Goal: Task Accomplishment & Management: Manage account settings

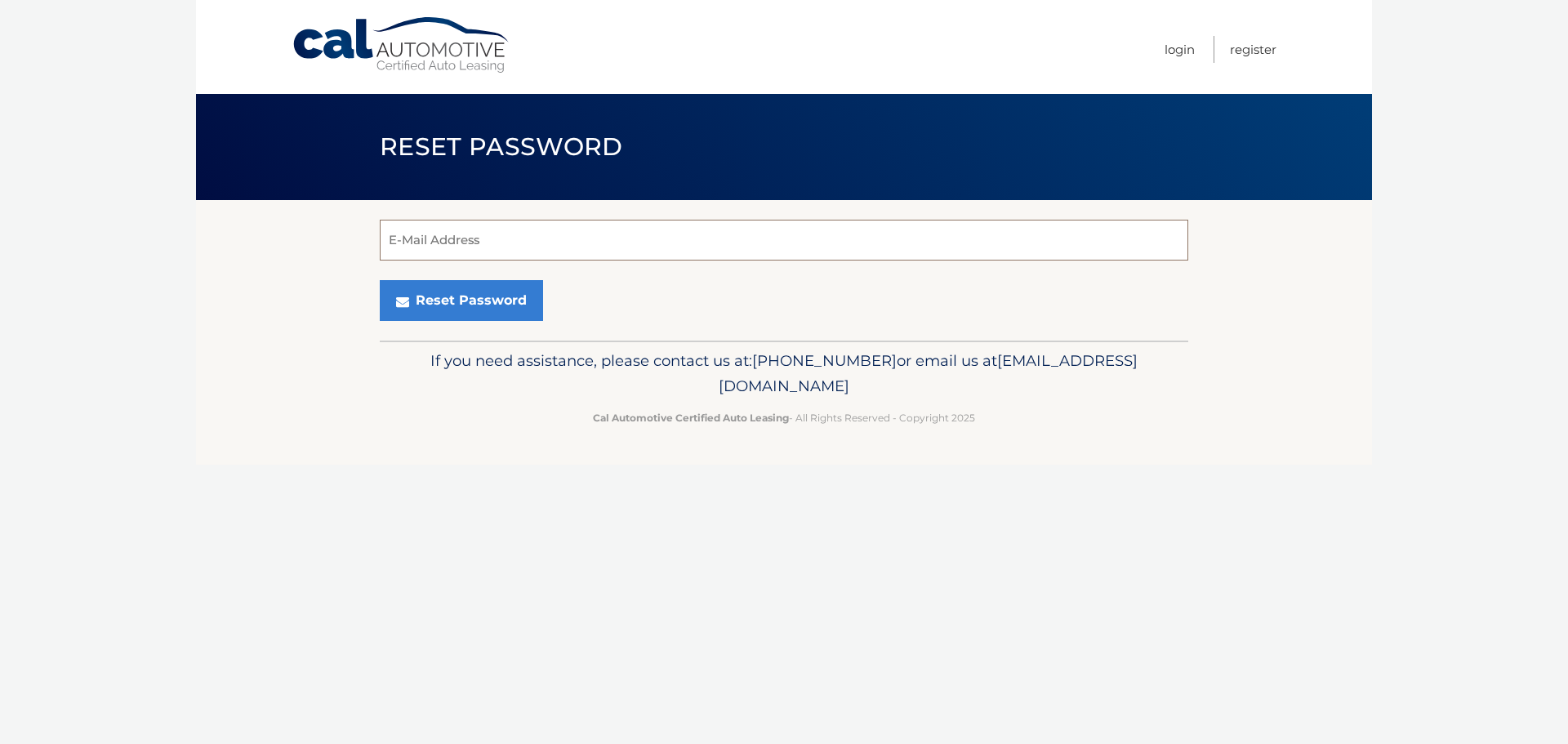
click at [597, 227] on input "E-Mail Address" at bounding box center [784, 239] width 808 height 41
type input "[EMAIL_ADDRESS][DOMAIN_NAME]"
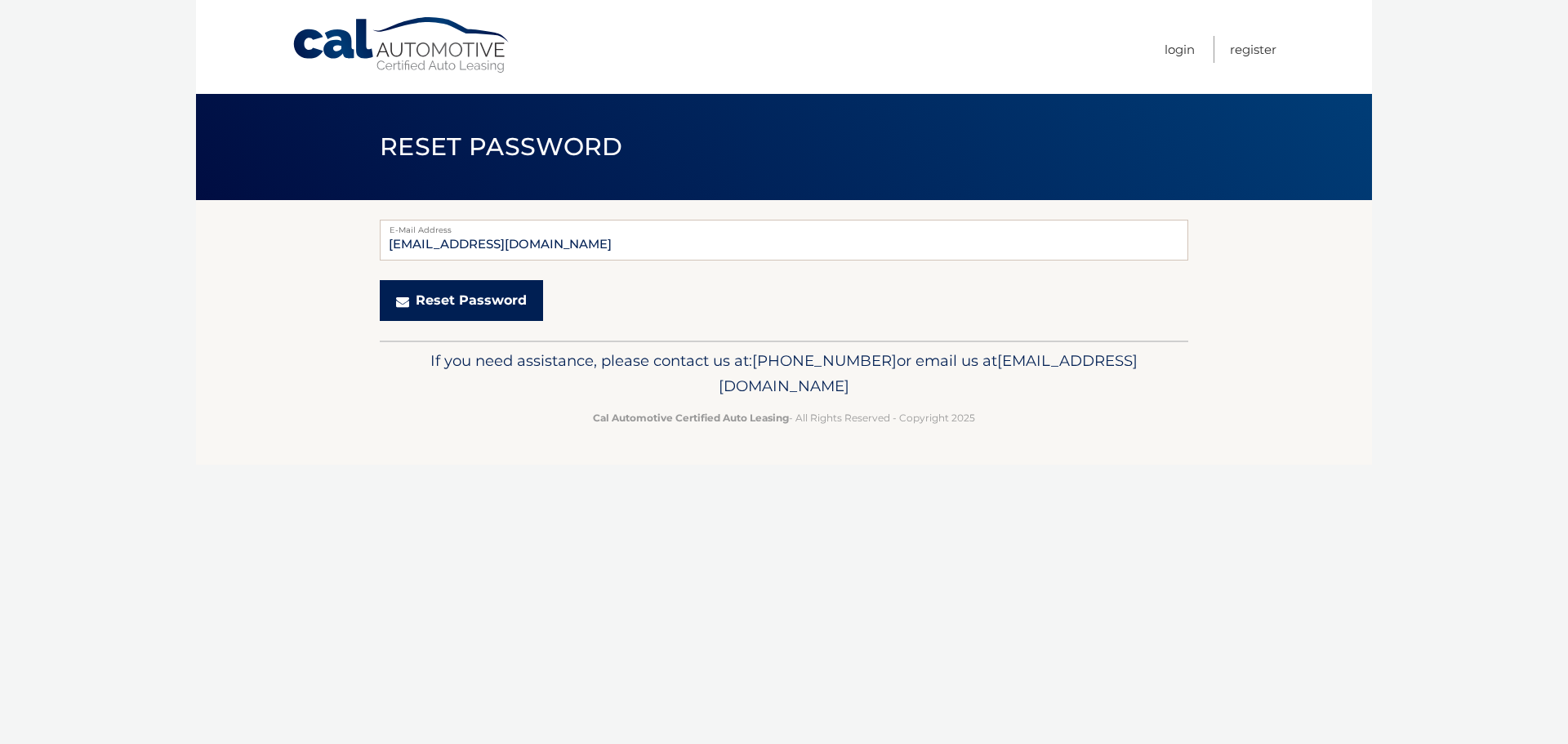
click at [456, 298] on button "Reset Password" at bounding box center [461, 300] width 163 height 41
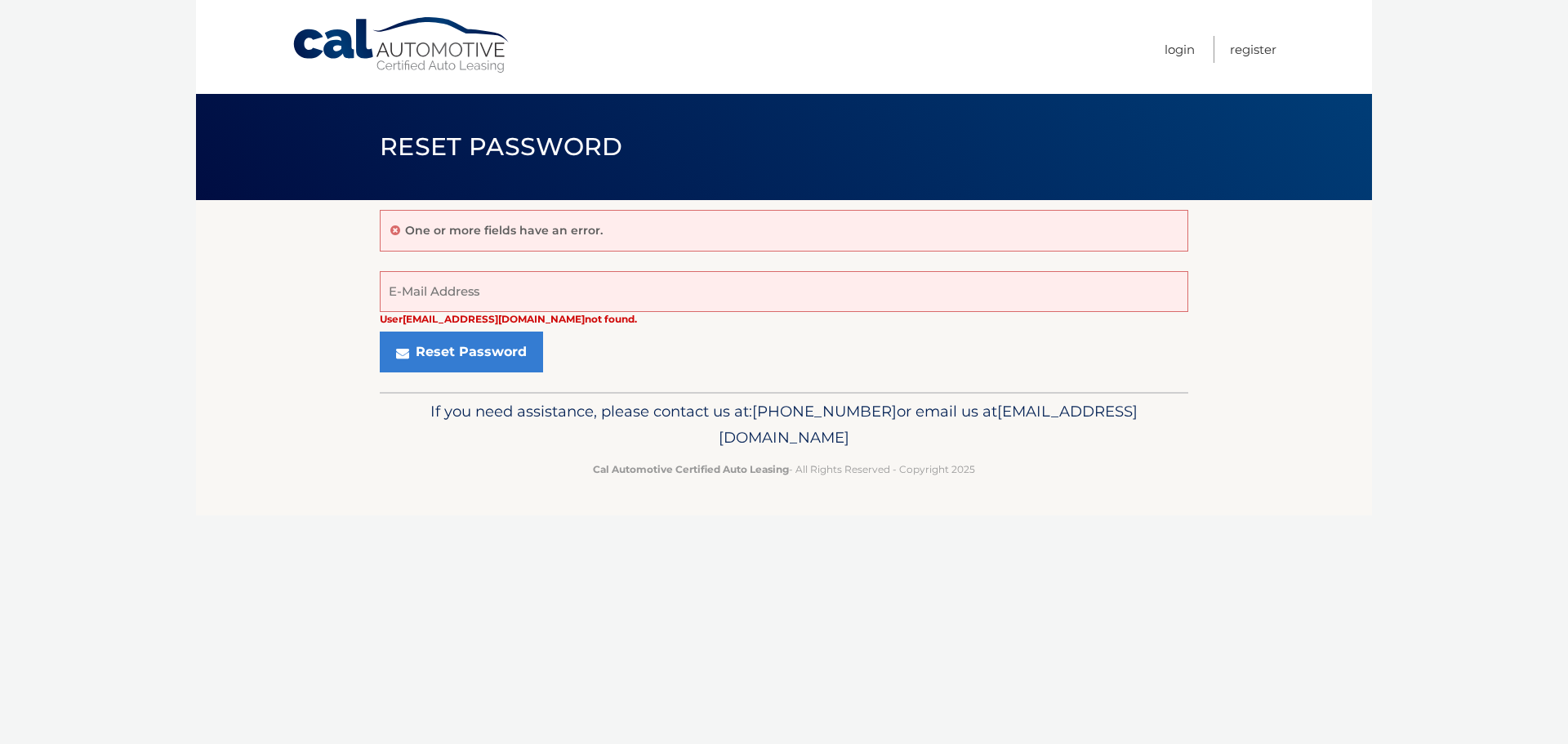
click at [416, 73] on link "Cal Automotive" at bounding box center [402, 46] width 221 height 58
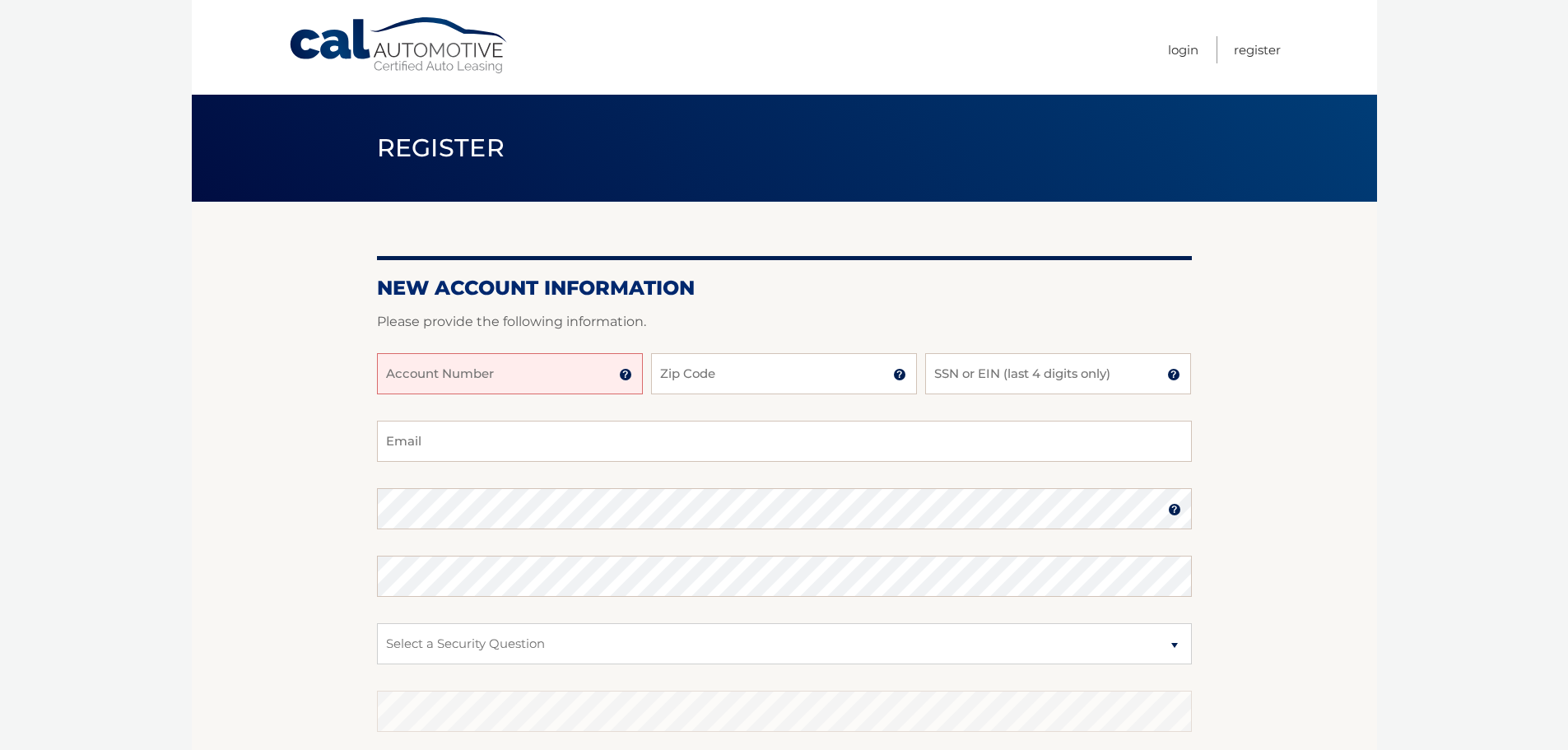
click at [165, 388] on body "Cal Automotive Menu Login Register Register" at bounding box center [784, 375] width 1568 height 750
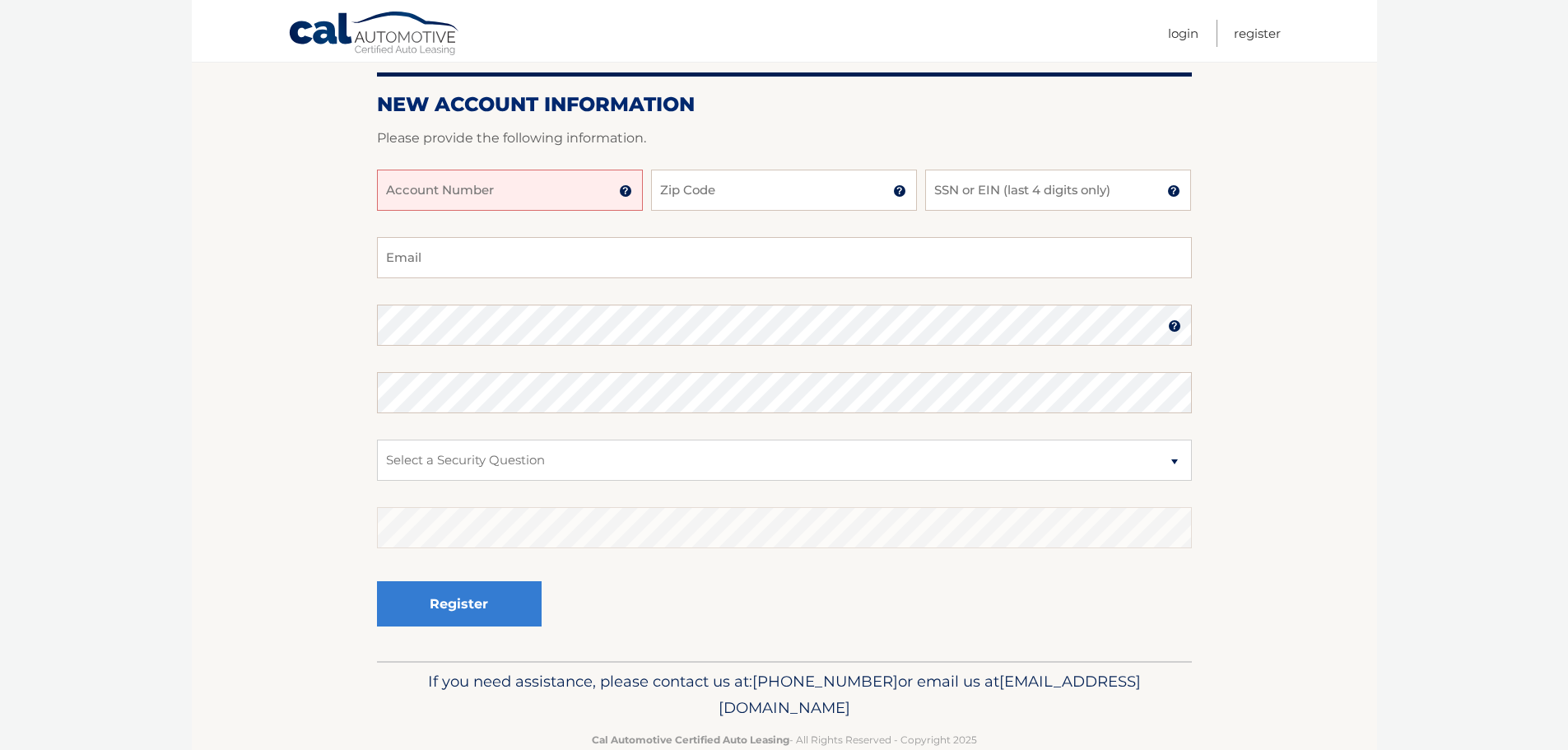
scroll to position [197, 0]
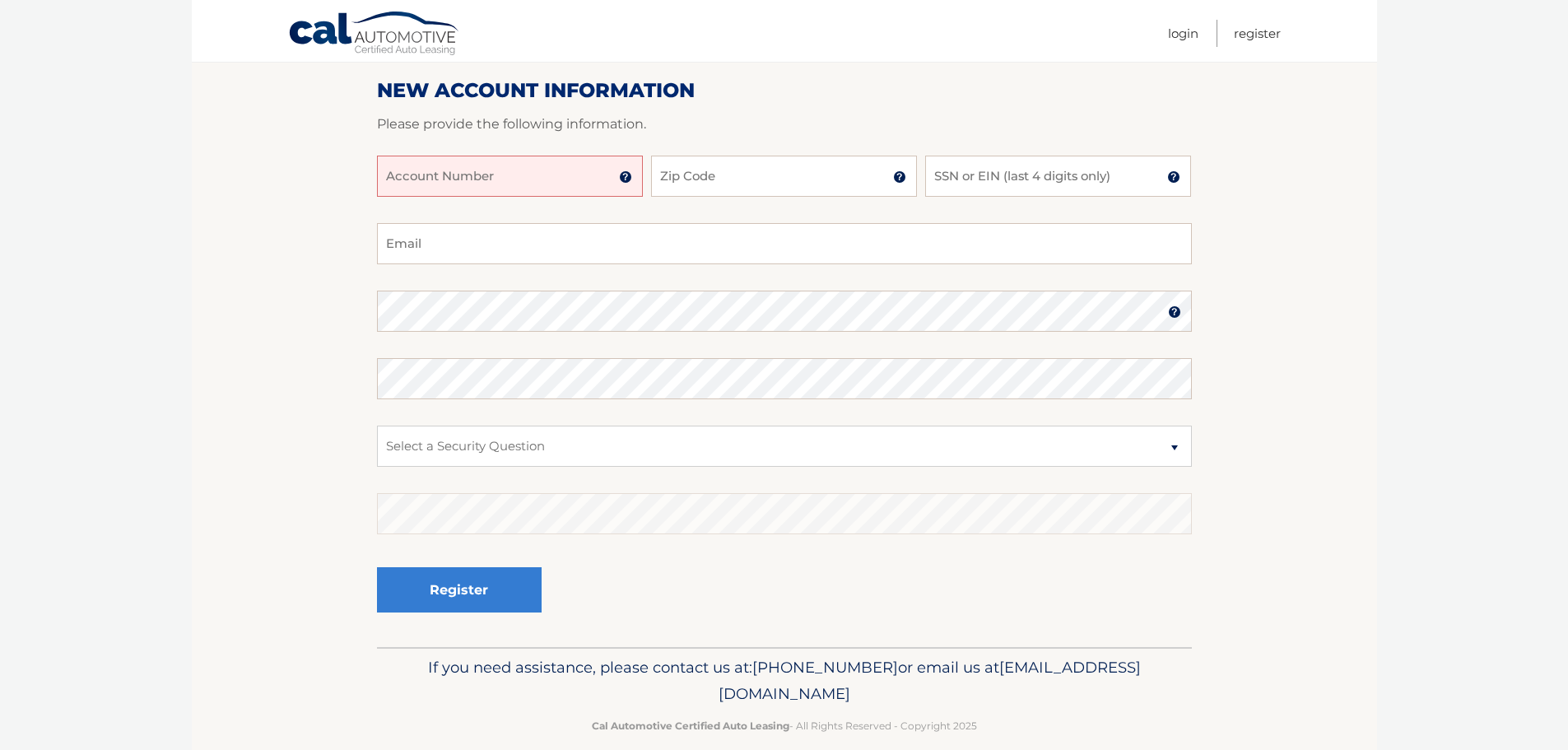
click at [536, 173] on input "Account Number" at bounding box center [510, 176] width 266 height 41
click at [498, 181] on input "Account Number" at bounding box center [510, 176] width 266 height 41
paste input "44455737368"
paste input "text"
type input "44455737368"
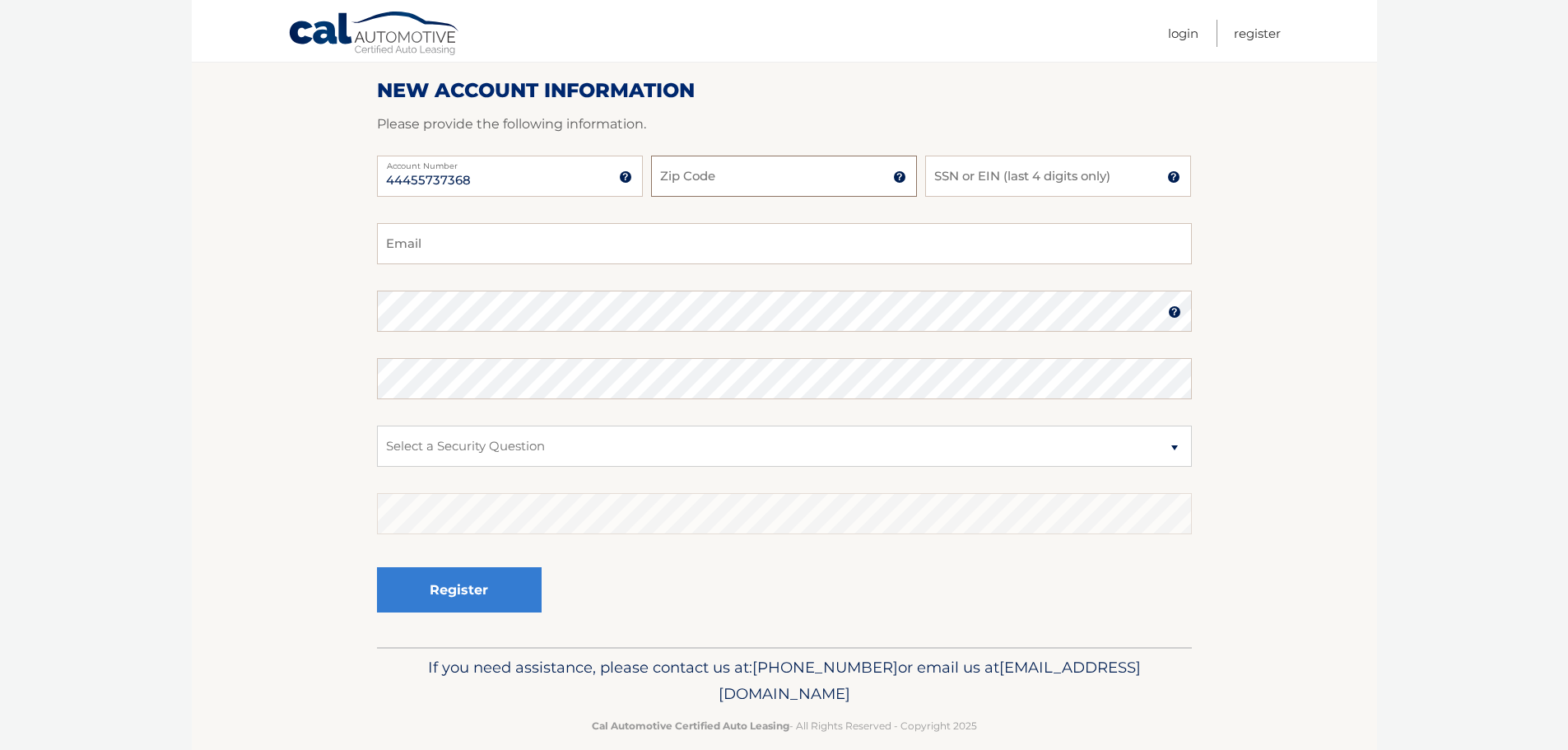
click at [701, 168] on input "Zip Code" at bounding box center [784, 176] width 266 height 41
type input "07040"
type input "8137"
type input "zkenton@gmail.com"
select select "1"
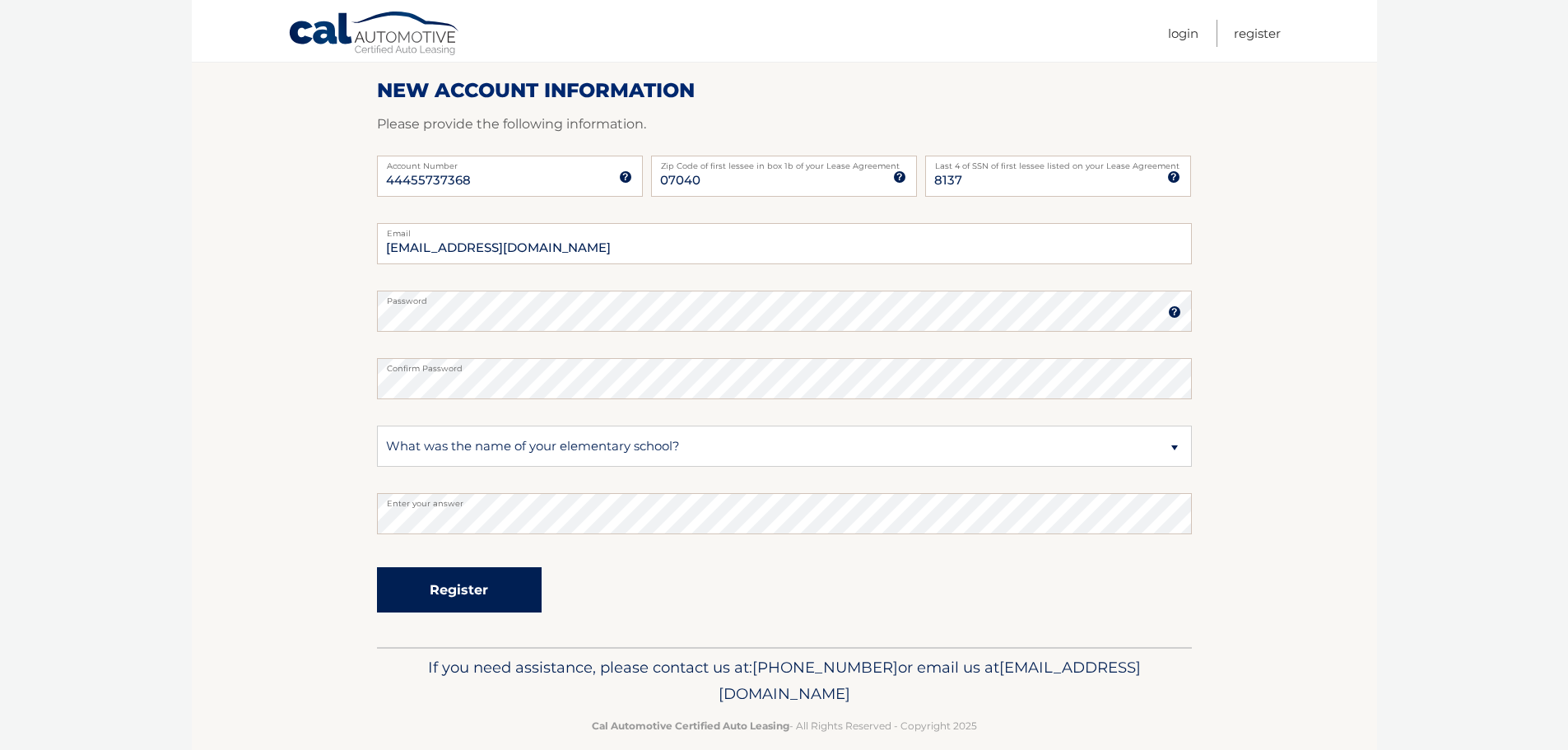
click at [460, 595] on button "Register" at bounding box center [459, 589] width 165 height 45
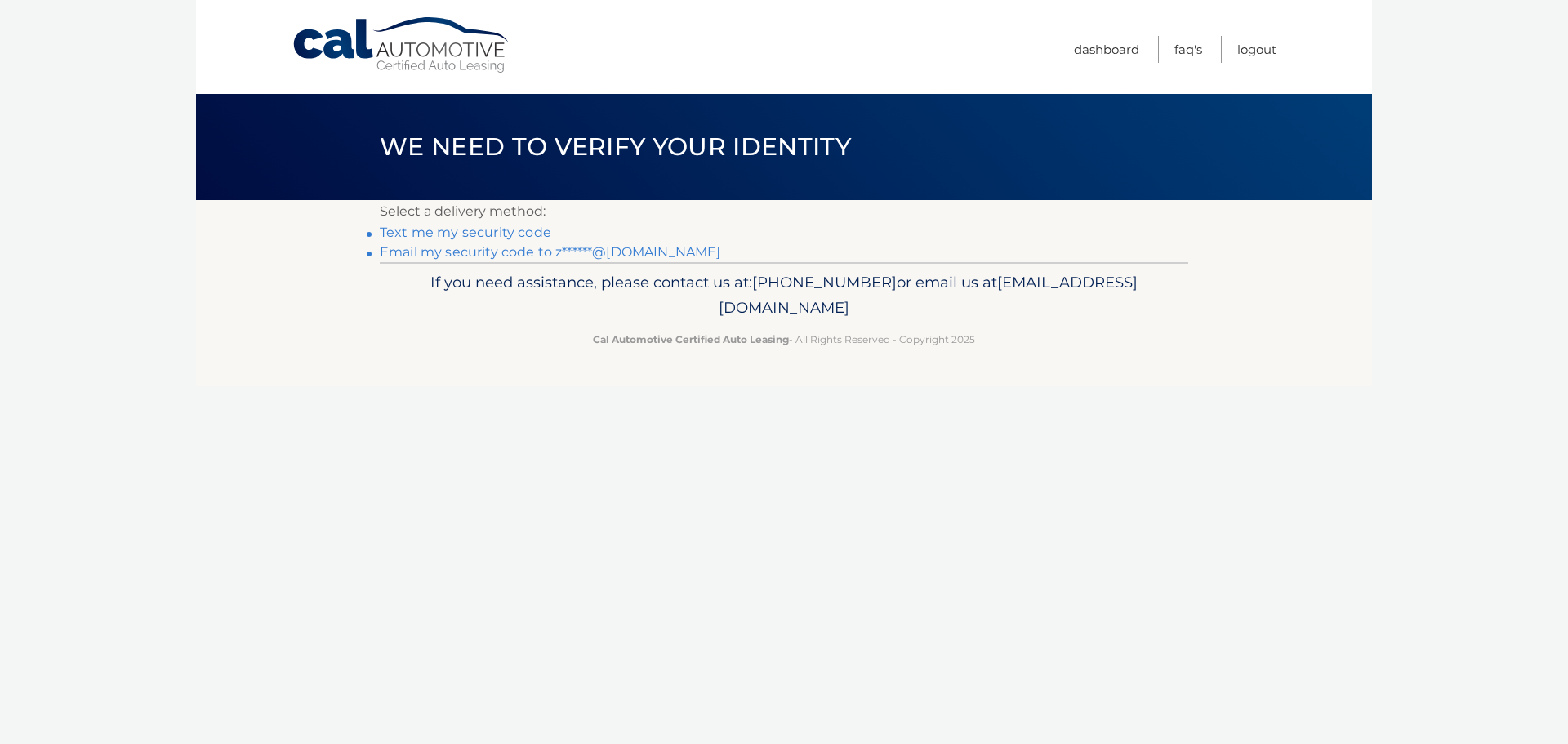
click at [464, 231] on link "Text me my security code" at bounding box center [465, 232] width 171 height 16
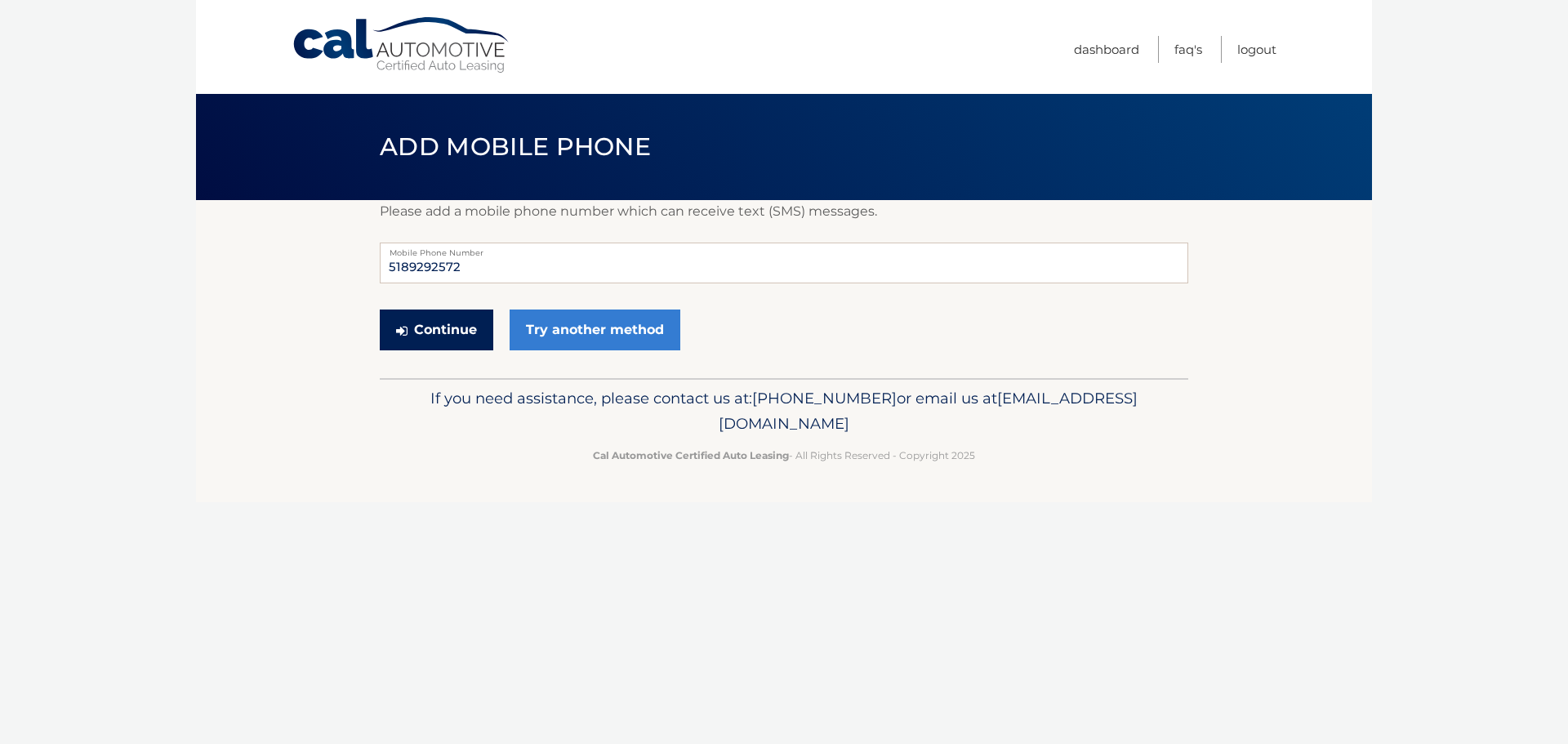
click at [440, 328] on button "Continue" at bounding box center [436, 329] width 114 height 41
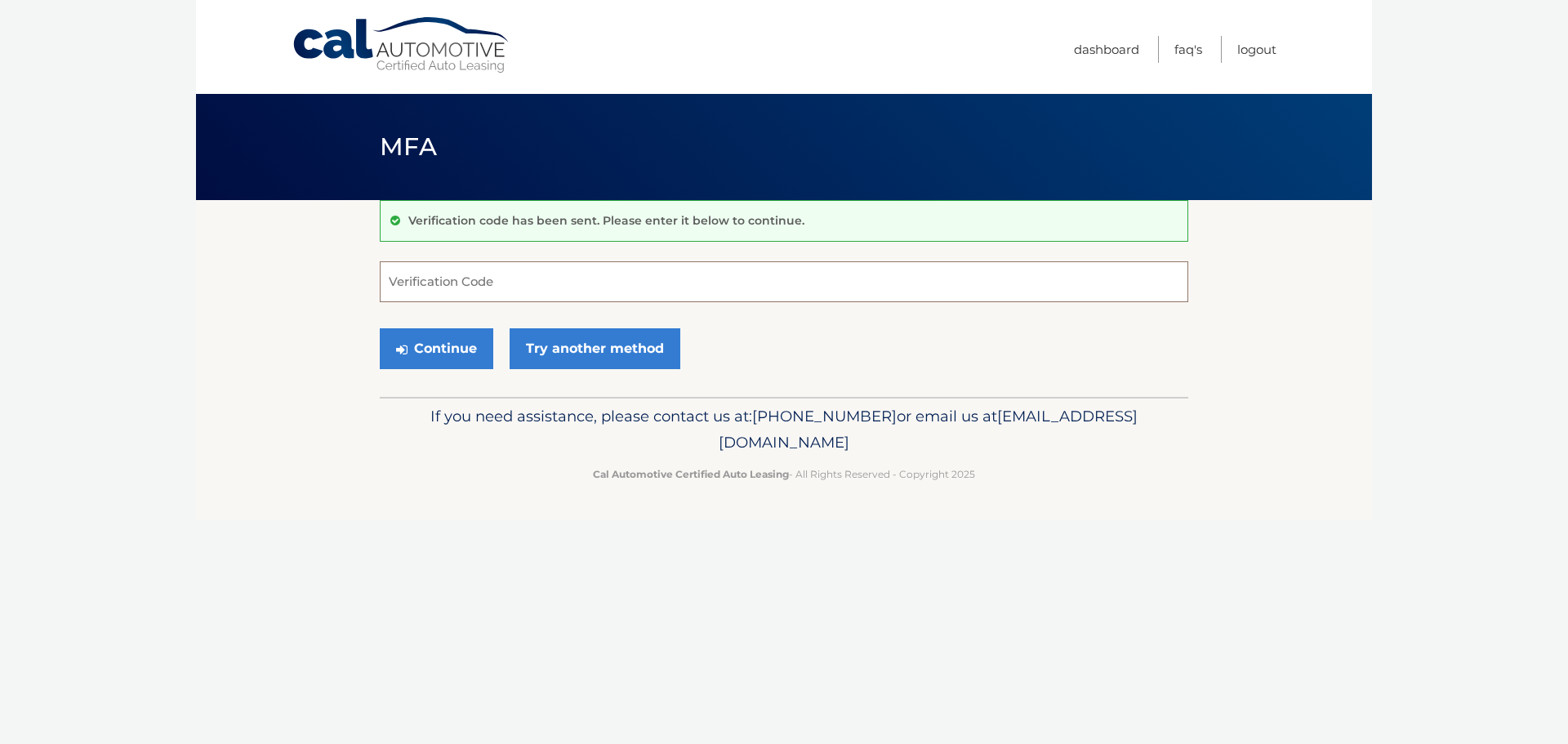
click at [503, 281] on input "Verification Code" at bounding box center [784, 281] width 808 height 41
click at [478, 276] on input "Verification Code" at bounding box center [784, 281] width 808 height 41
type input "289853"
click at [439, 356] on button "Continue" at bounding box center [436, 348] width 114 height 41
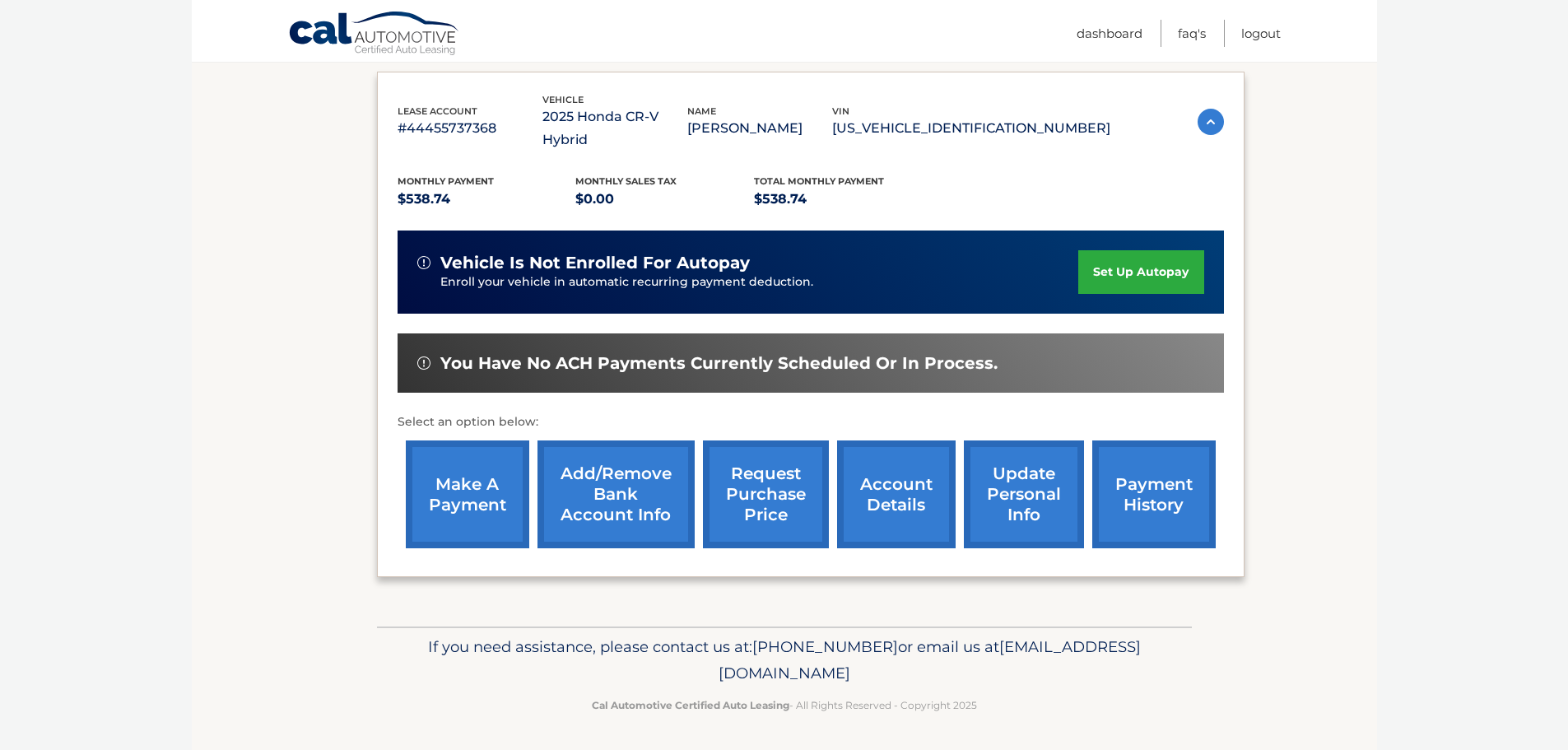
scroll to position [271, 0]
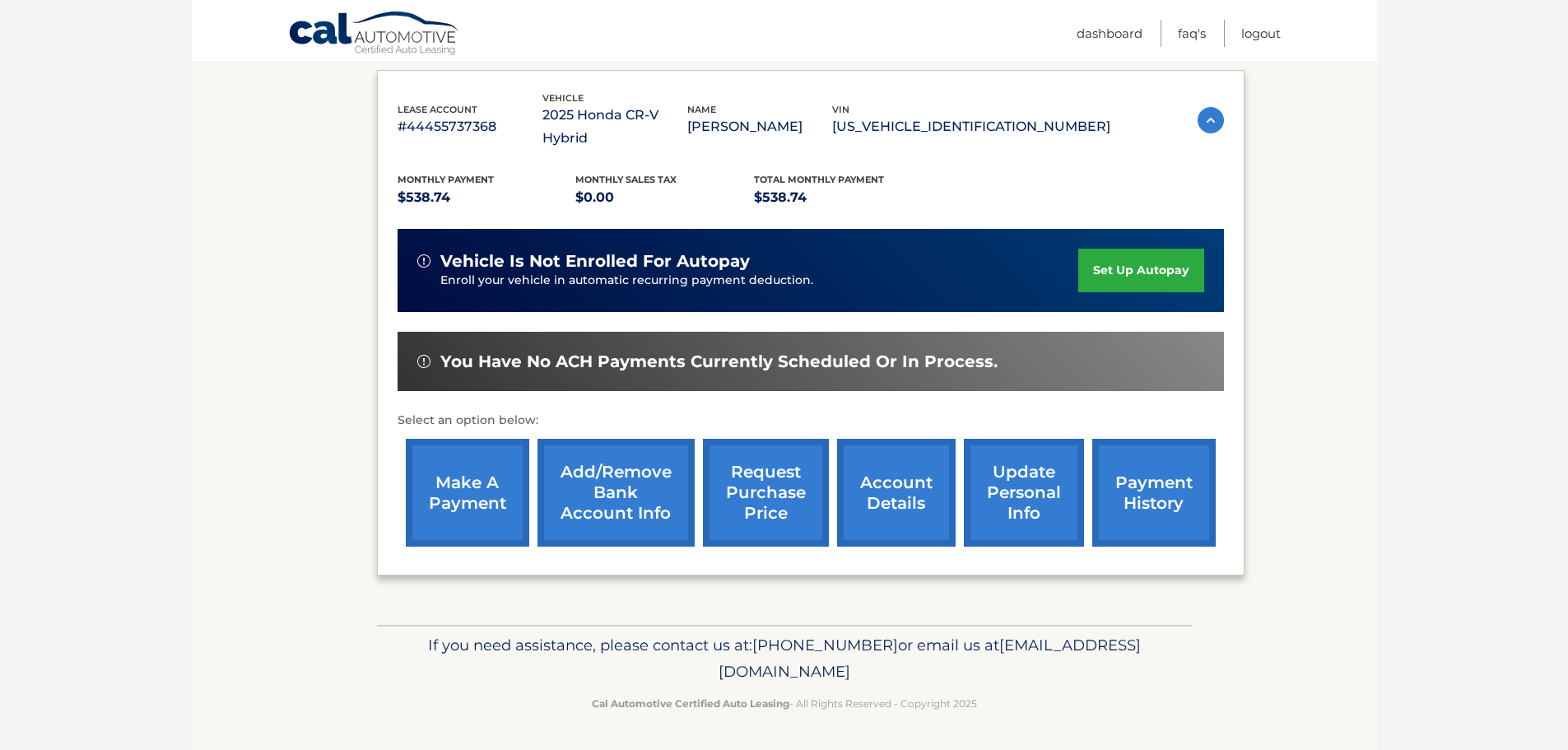
click at [908, 487] on link "account details" at bounding box center [896, 493] width 119 height 108
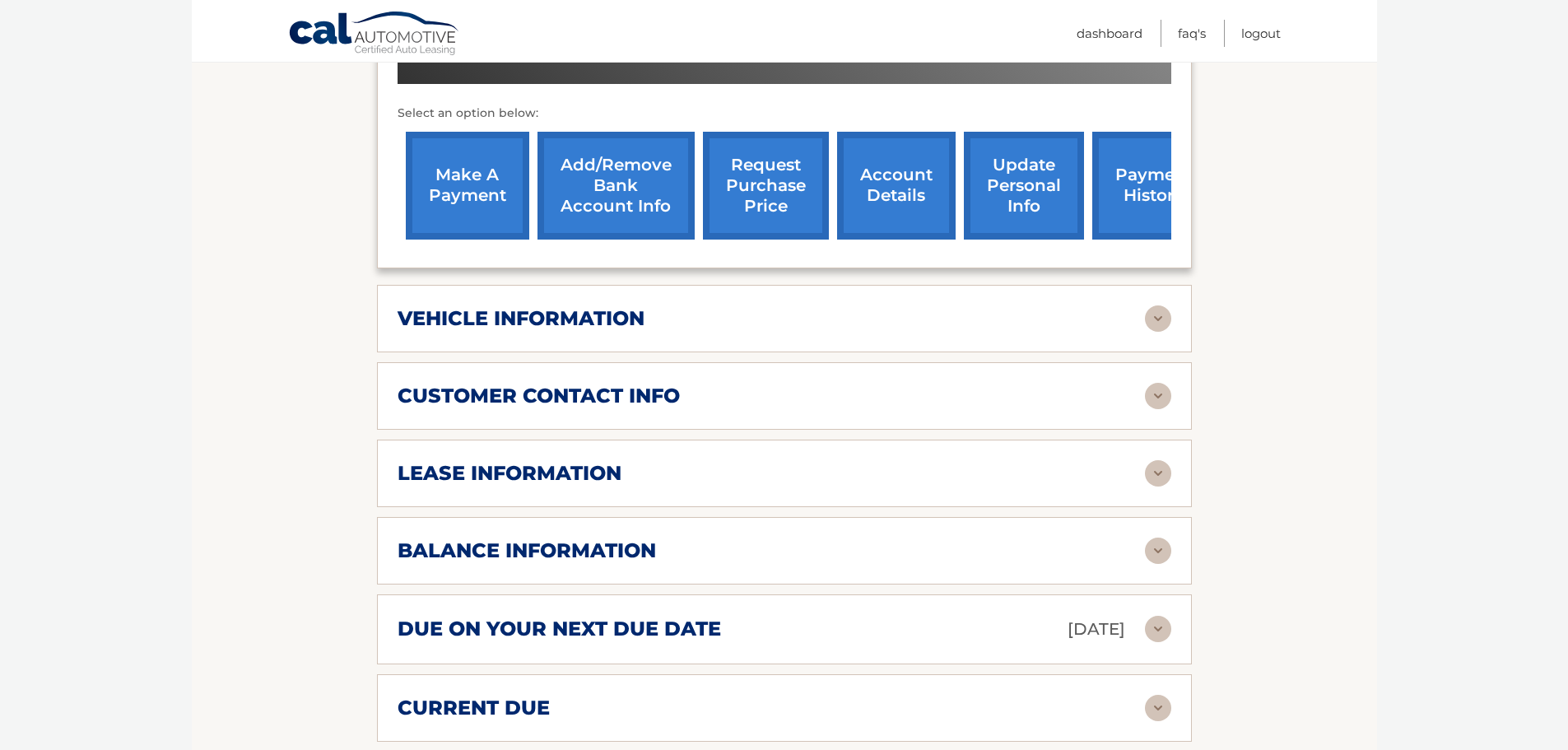
scroll to position [625, 0]
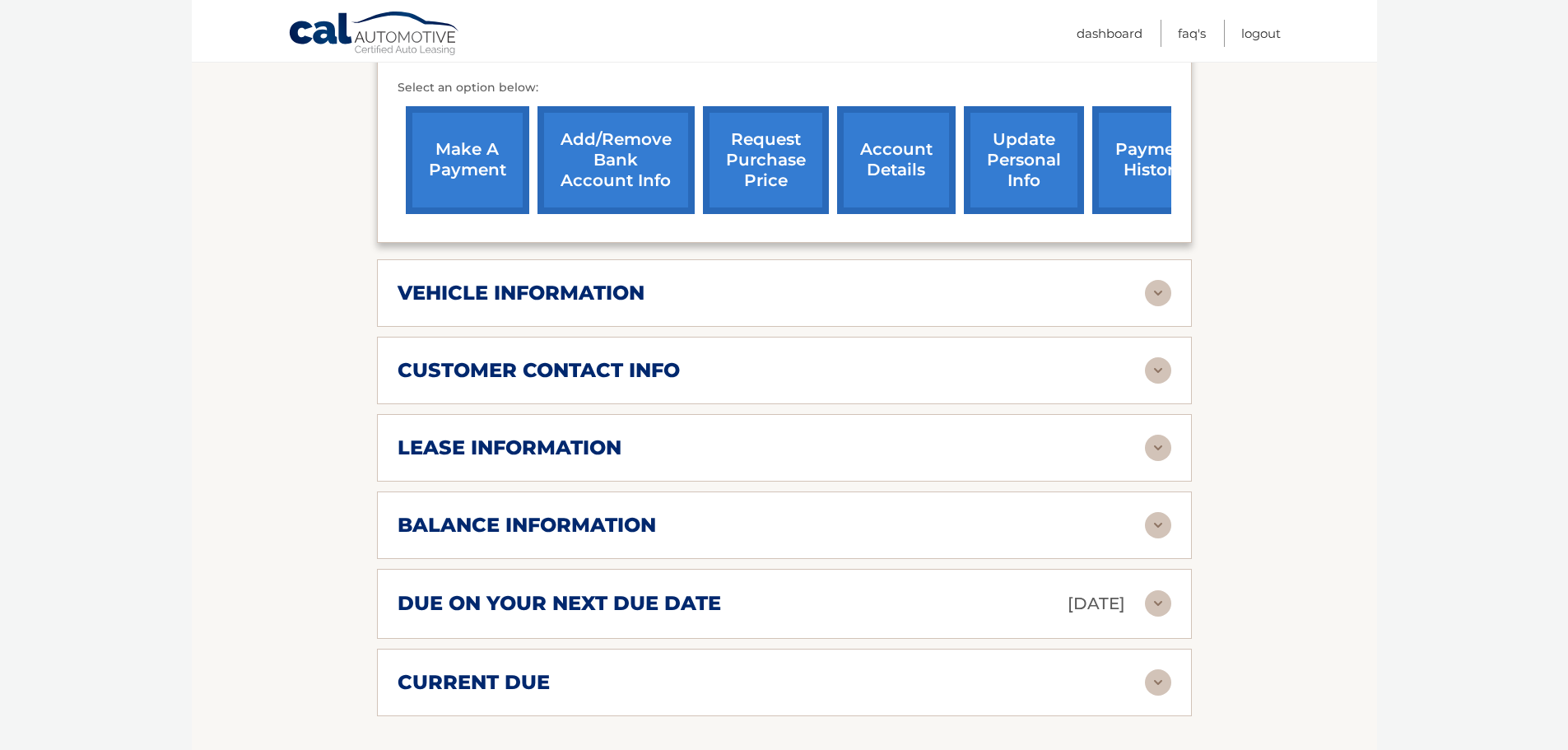
click at [1162, 451] on img at bounding box center [1158, 448] width 26 height 26
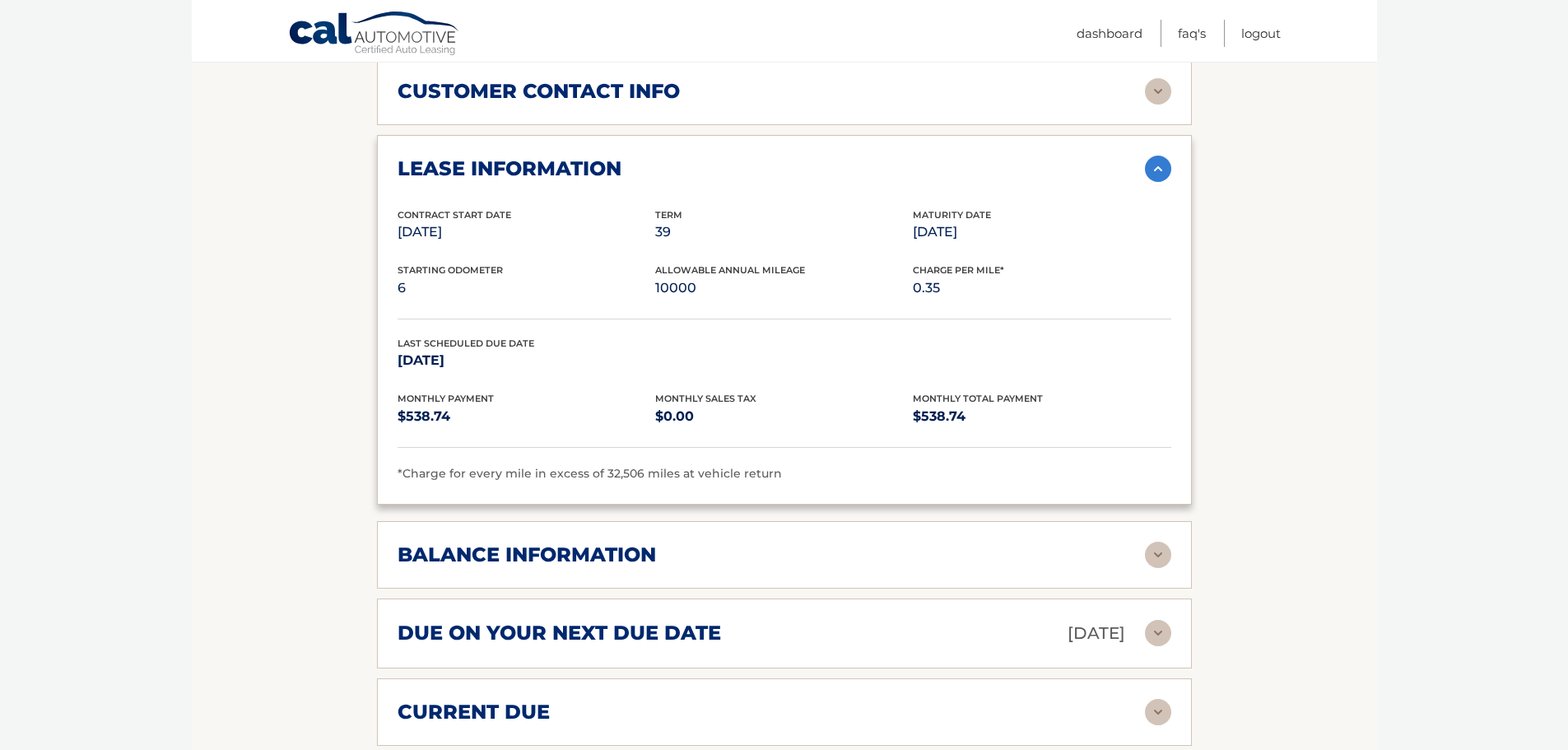
scroll to position [1054, 0]
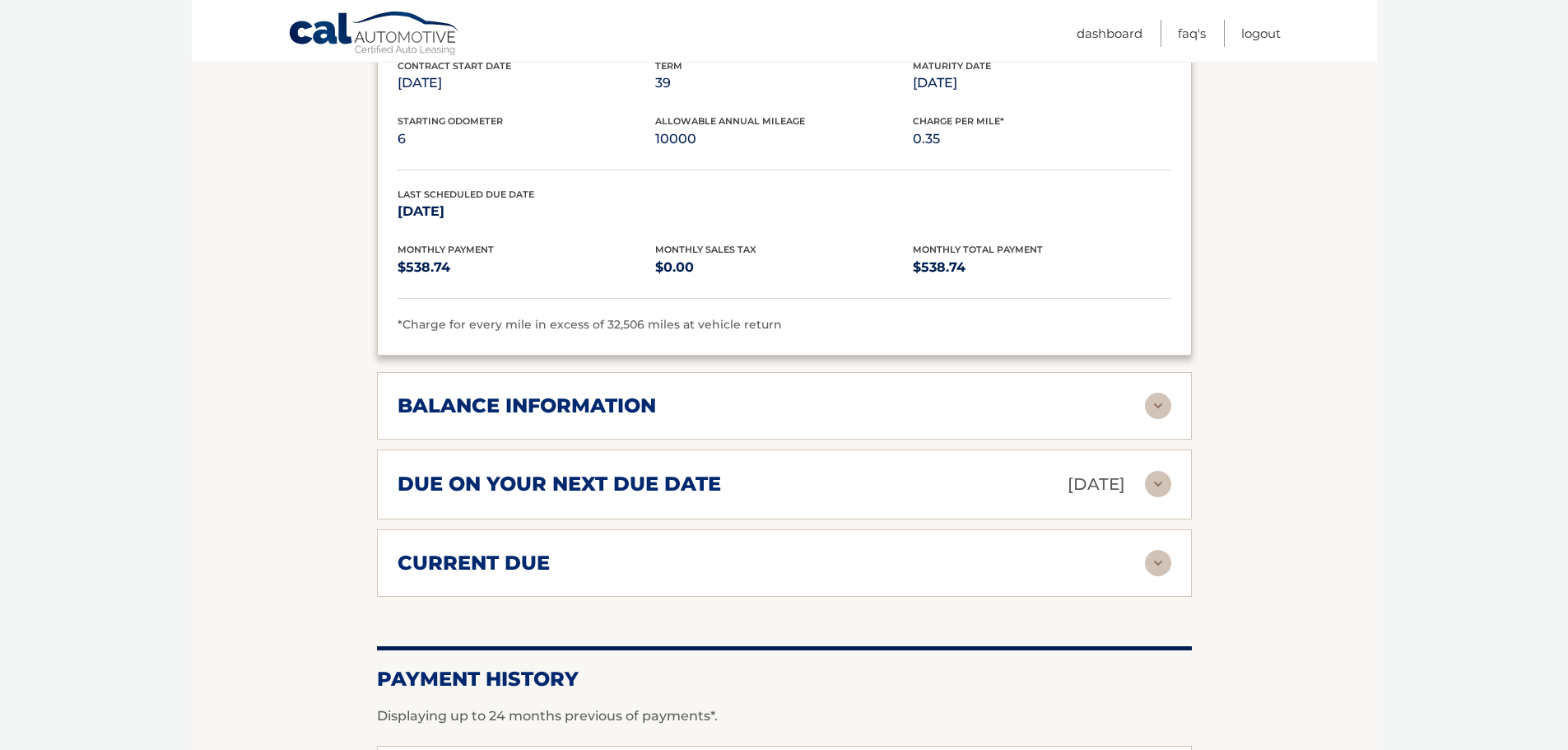
click at [1162, 408] on img at bounding box center [1158, 406] width 26 height 26
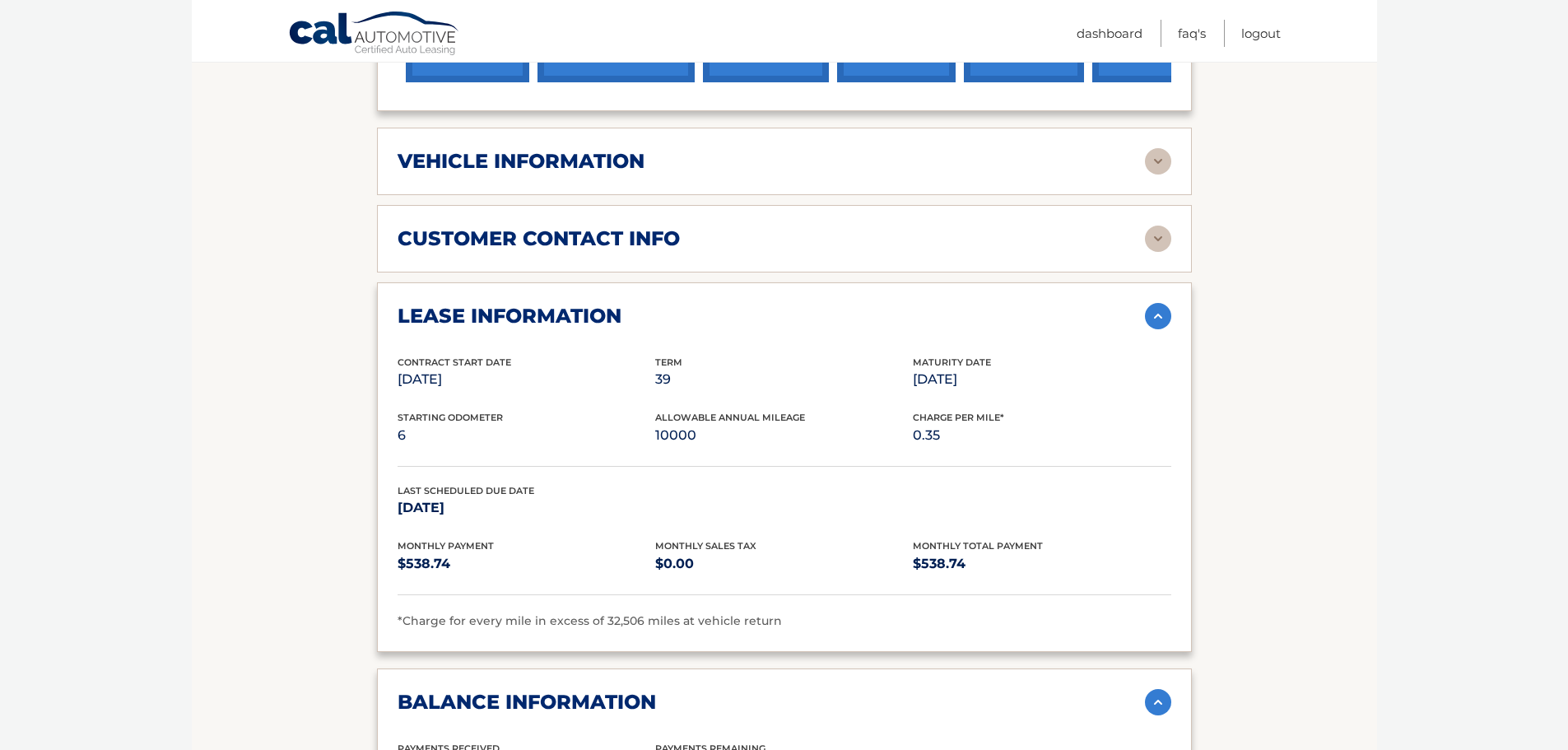
scroll to position [755, 0]
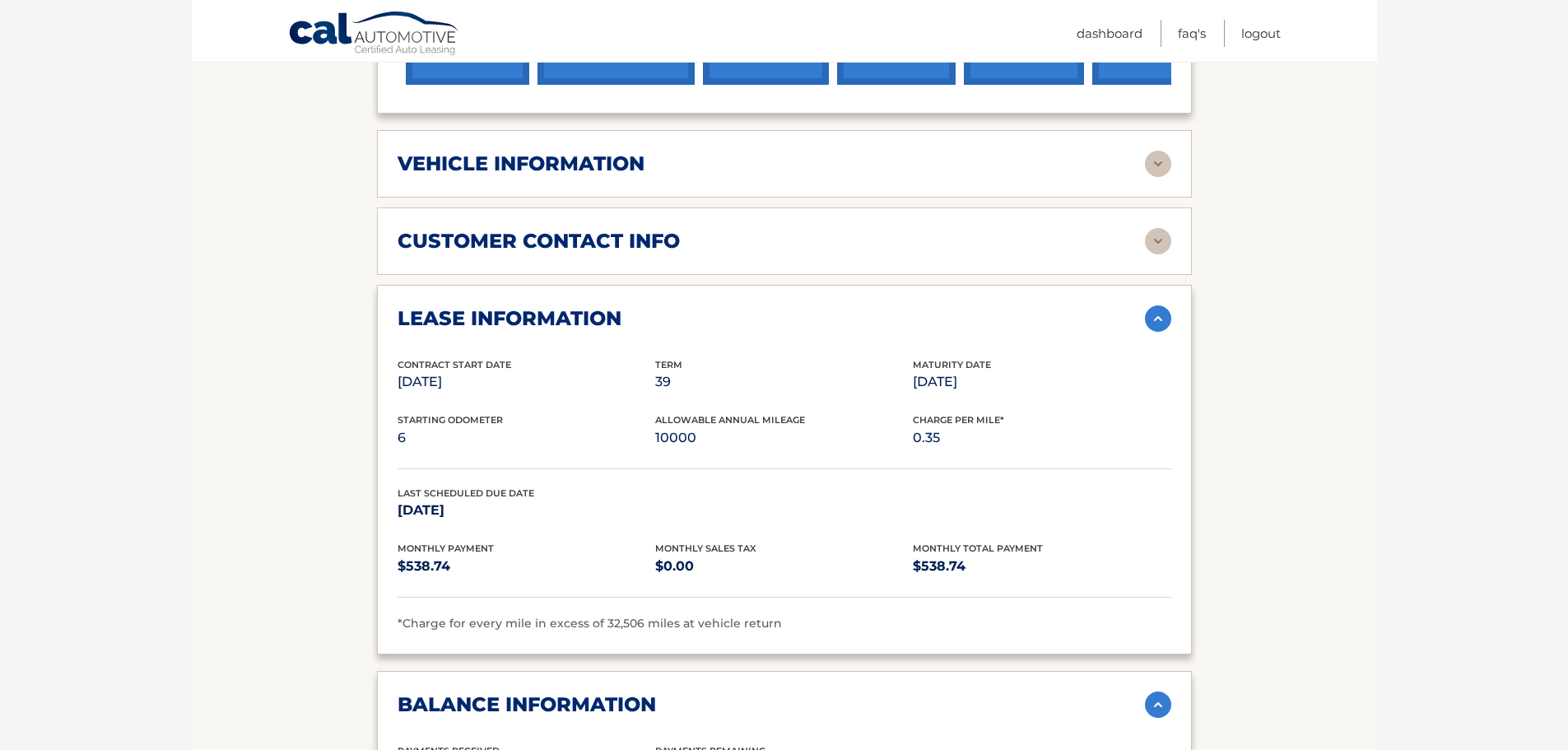
click at [1158, 174] on img at bounding box center [1158, 164] width 26 height 26
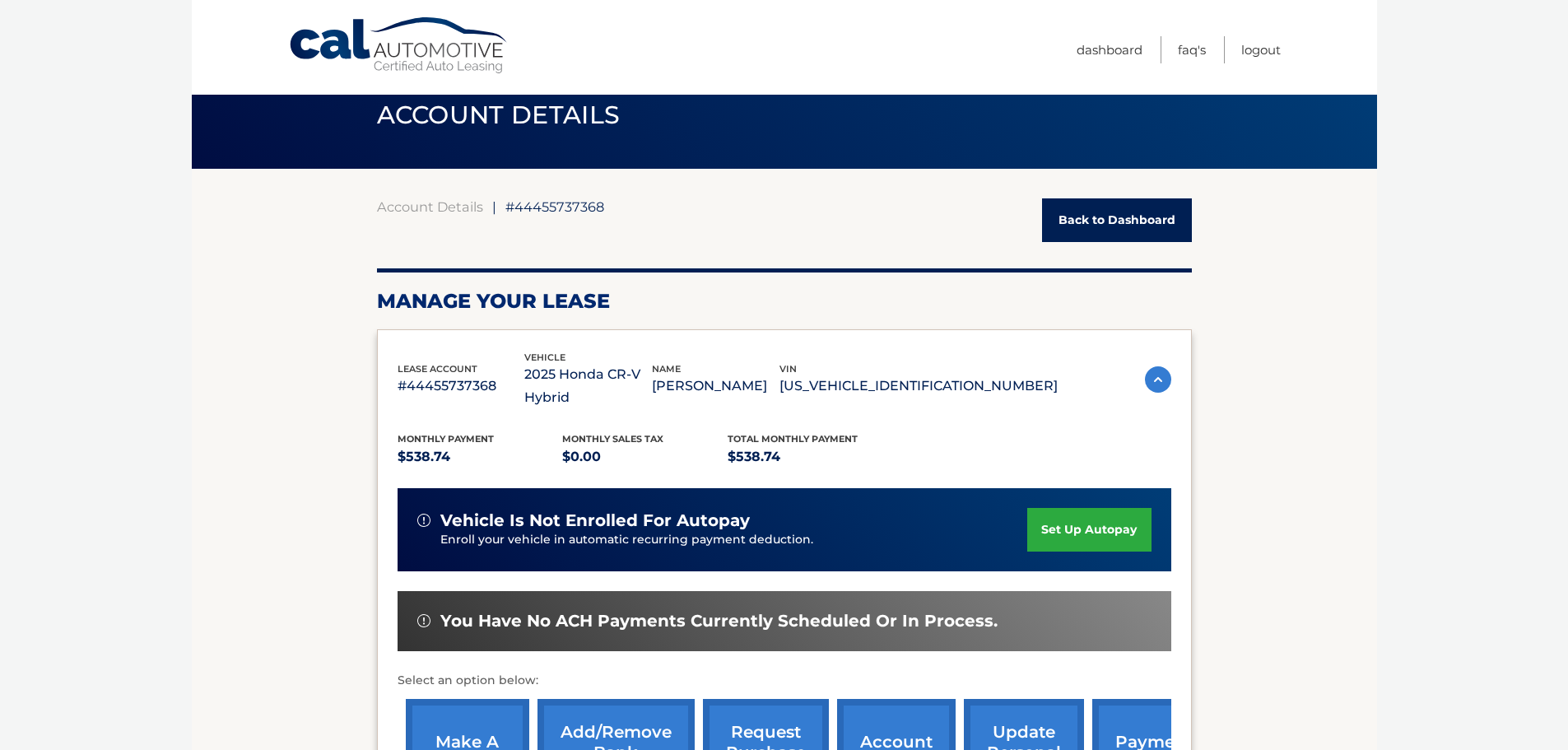
scroll to position [0, 0]
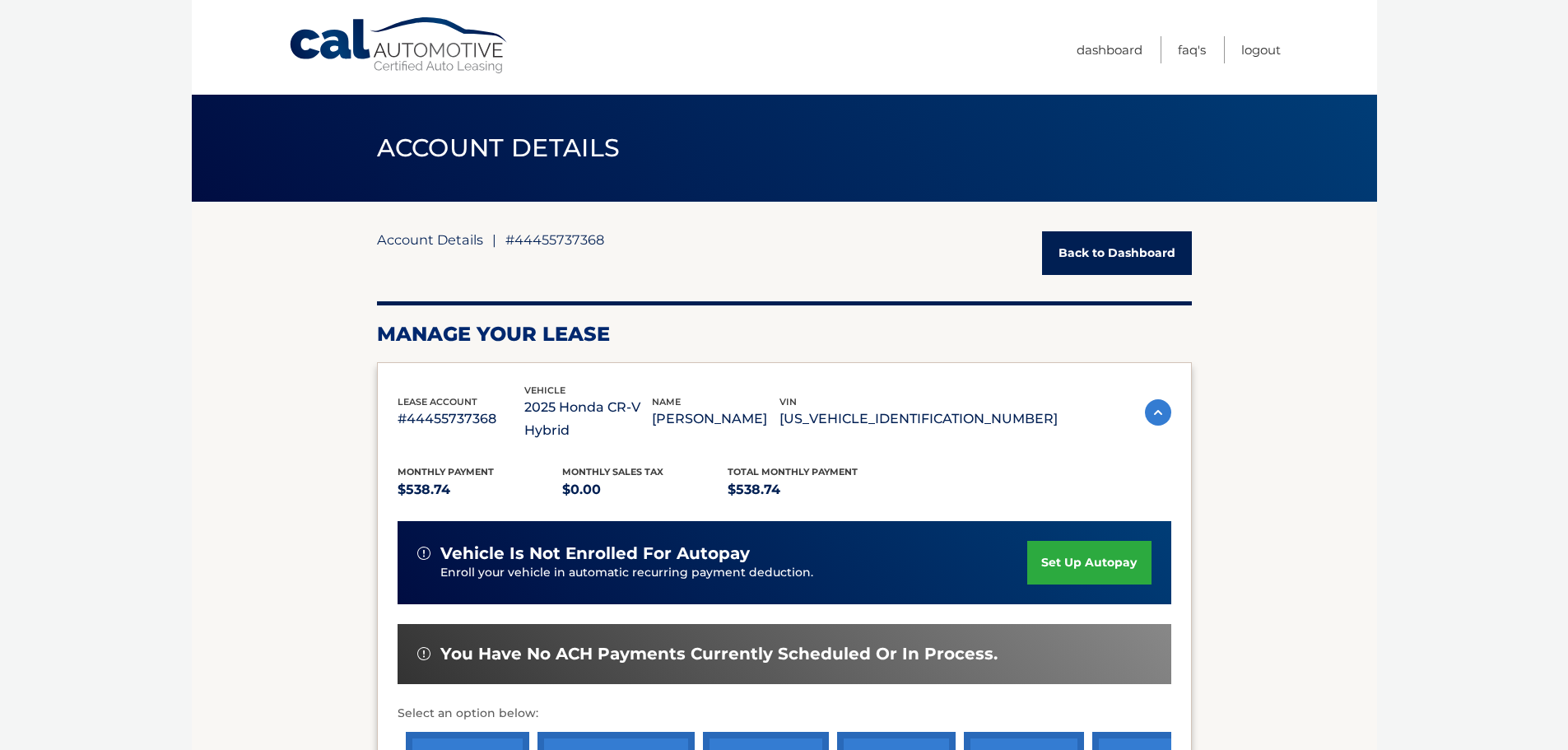
click at [416, 239] on link "Account Details" at bounding box center [430, 239] width 106 height 17
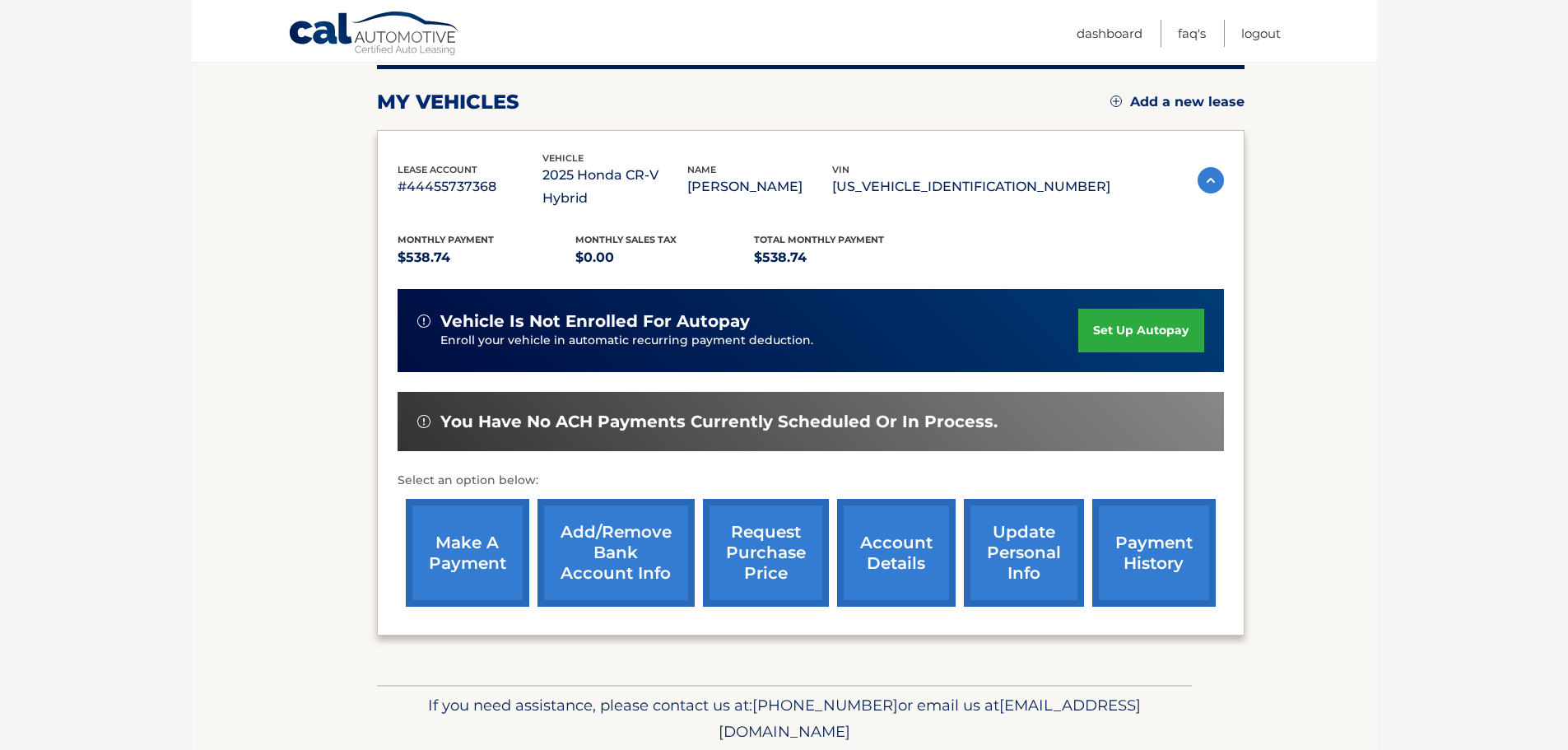
scroll to position [271, 0]
